Goal: Check status: Check status

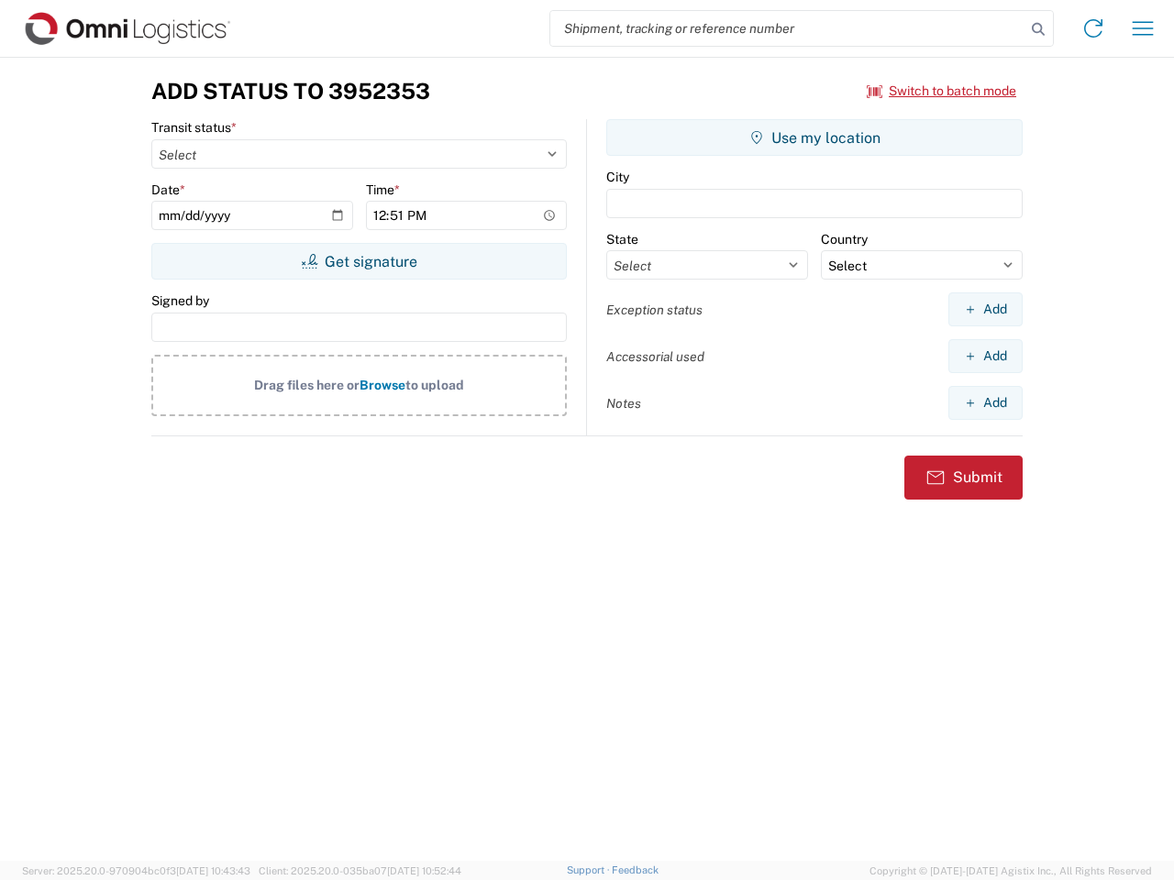
click at [788, 28] on input "search" at bounding box center [787, 28] width 475 height 35
click at [1038, 29] on icon at bounding box center [1038, 30] width 26 height 26
click at [1093, 28] on icon at bounding box center [1092, 28] width 29 height 29
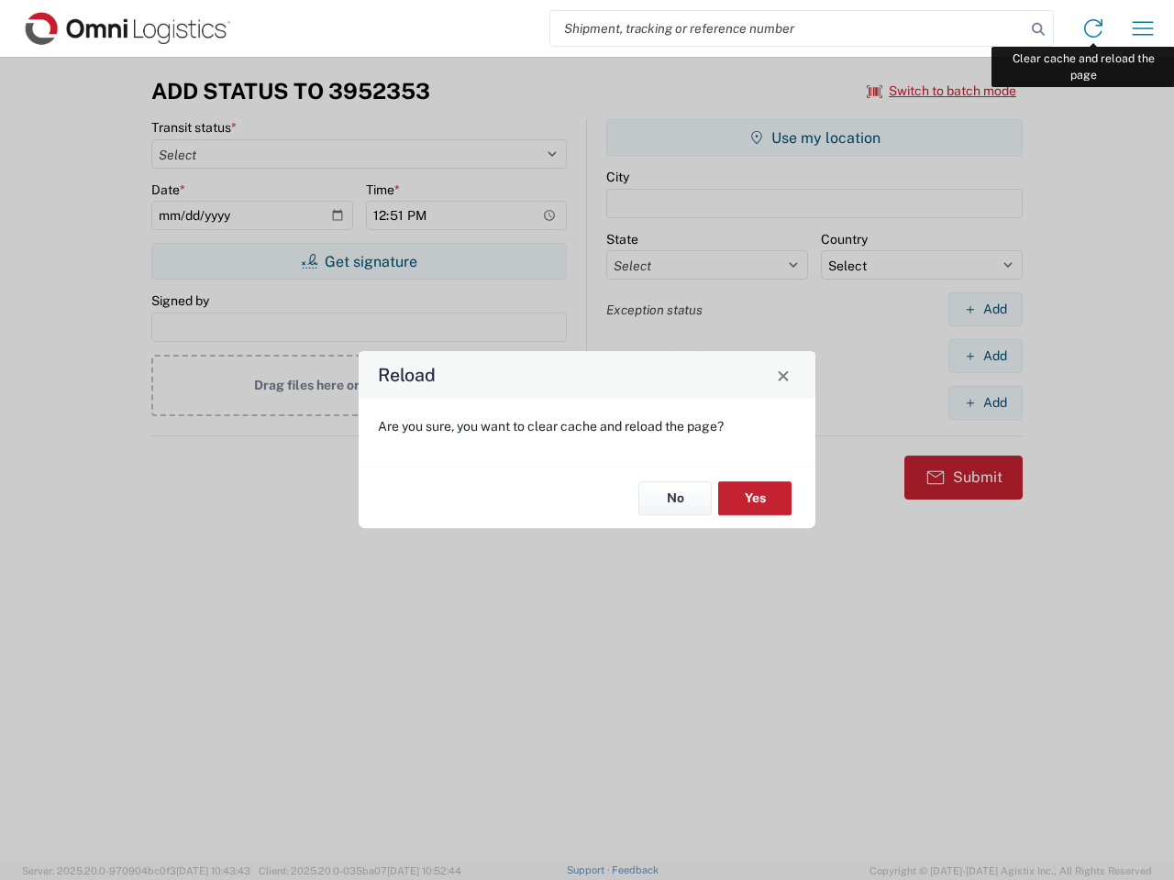
click at [1142, 28] on div "Reload Are you sure, you want to clear cache and reload the page? No Yes" at bounding box center [587, 440] width 1174 height 880
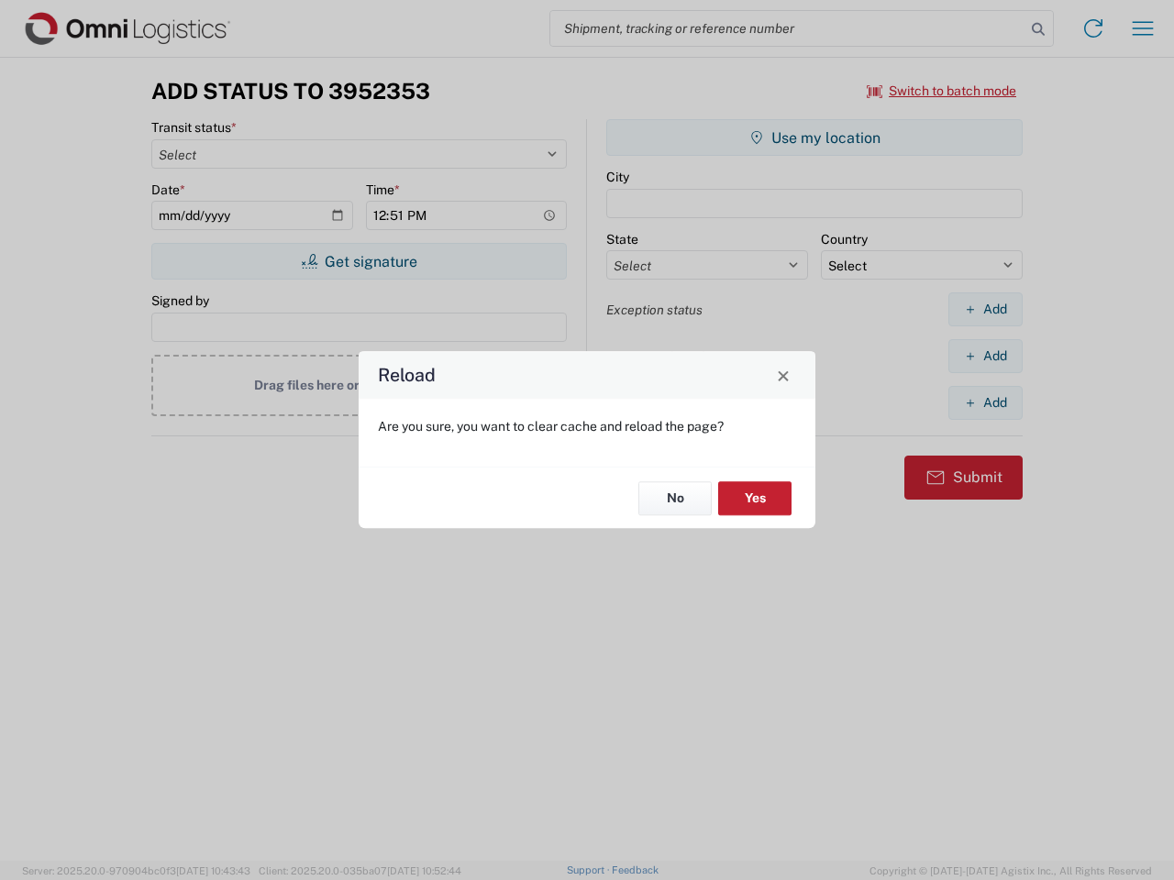
click at [942, 91] on div "Reload Are you sure, you want to clear cache and reload the page? No Yes" at bounding box center [587, 440] width 1174 height 880
click at [359, 261] on div "Reload Are you sure, you want to clear cache and reload the page? No Yes" at bounding box center [587, 440] width 1174 height 880
click at [814, 138] on div "Reload Are you sure, you want to clear cache and reload the page? No Yes" at bounding box center [587, 440] width 1174 height 880
click at [985, 309] on div "Reload Are you sure, you want to clear cache and reload the page? No Yes" at bounding box center [587, 440] width 1174 height 880
click at [985, 356] on div "Reload Are you sure, you want to clear cache and reload the page? No Yes" at bounding box center [587, 440] width 1174 height 880
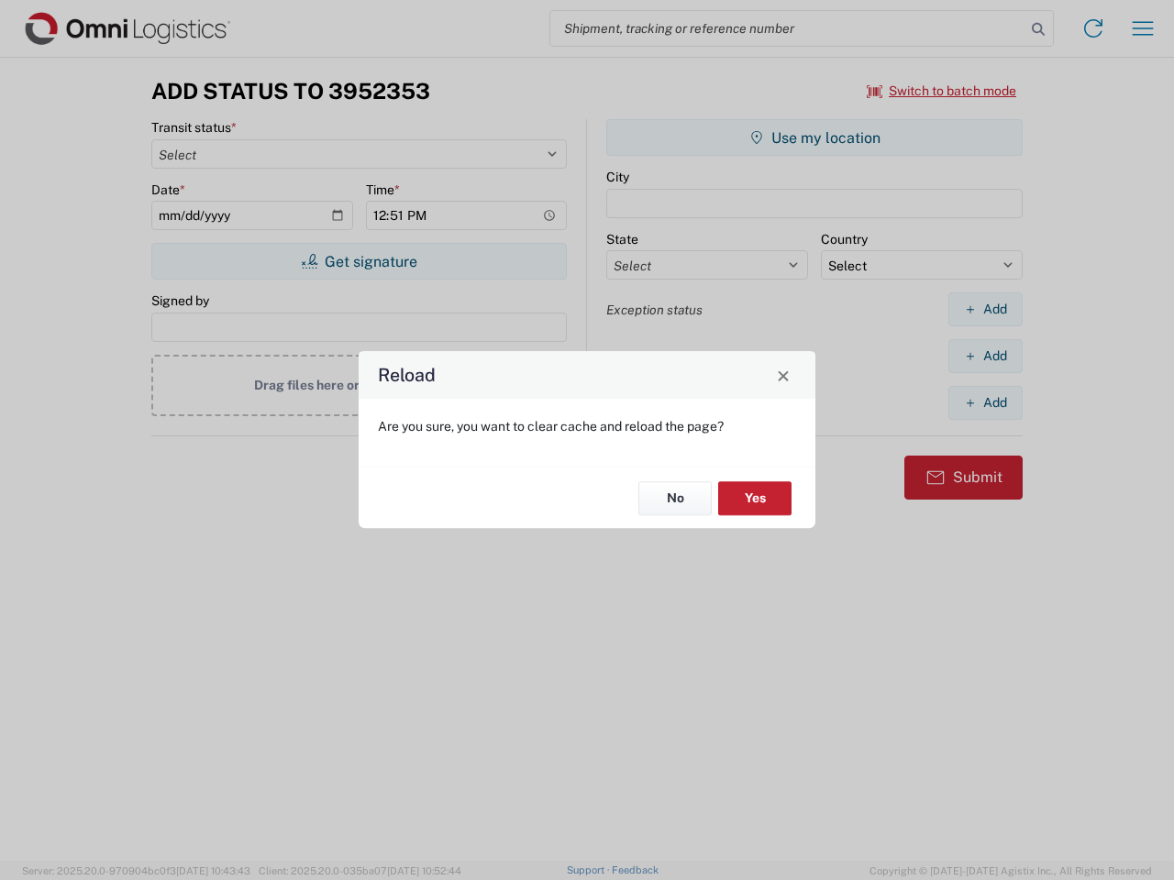
click at [985, 403] on div "Reload Are you sure, you want to clear cache and reload the page? No Yes" at bounding box center [587, 440] width 1174 height 880
